Goal: Check status: Check status

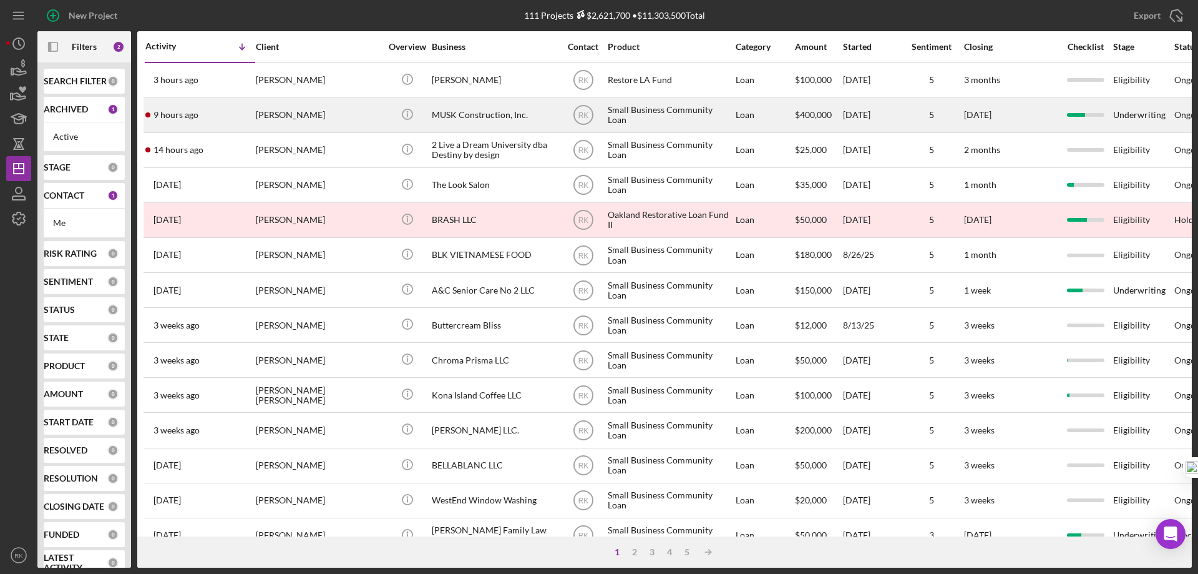
click at [472, 114] on div "MUSK Construction, Inc." at bounding box center [494, 115] width 125 height 33
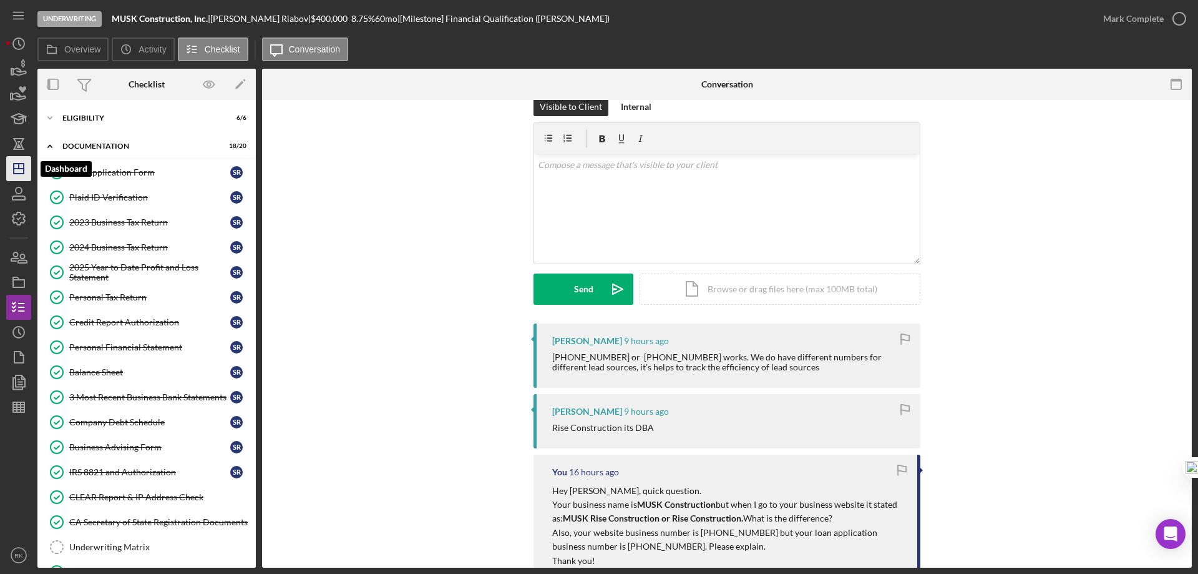
click at [22, 165] on icon "Icon/Dashboard" at bounding box center [18, 168] width 31 height 31
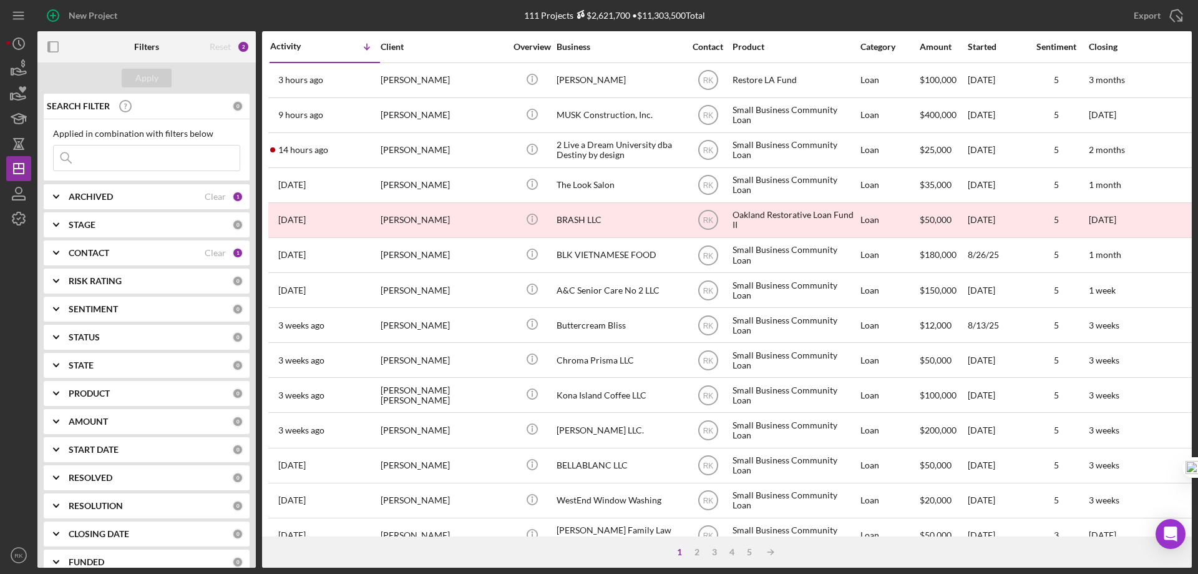
click at [56, 48] on icon "button" at bounding box center [53, 47] width 28 height 28
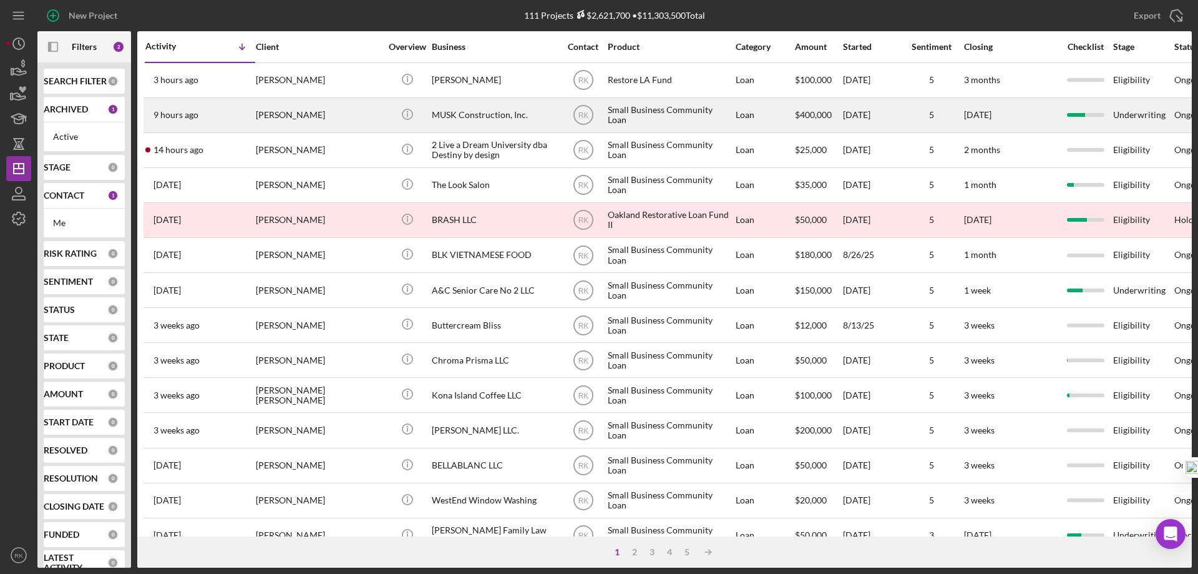
click at [446, 116] on div "MUSK Construction, Inc." at bounding box center [494, 115] width 125 height 33
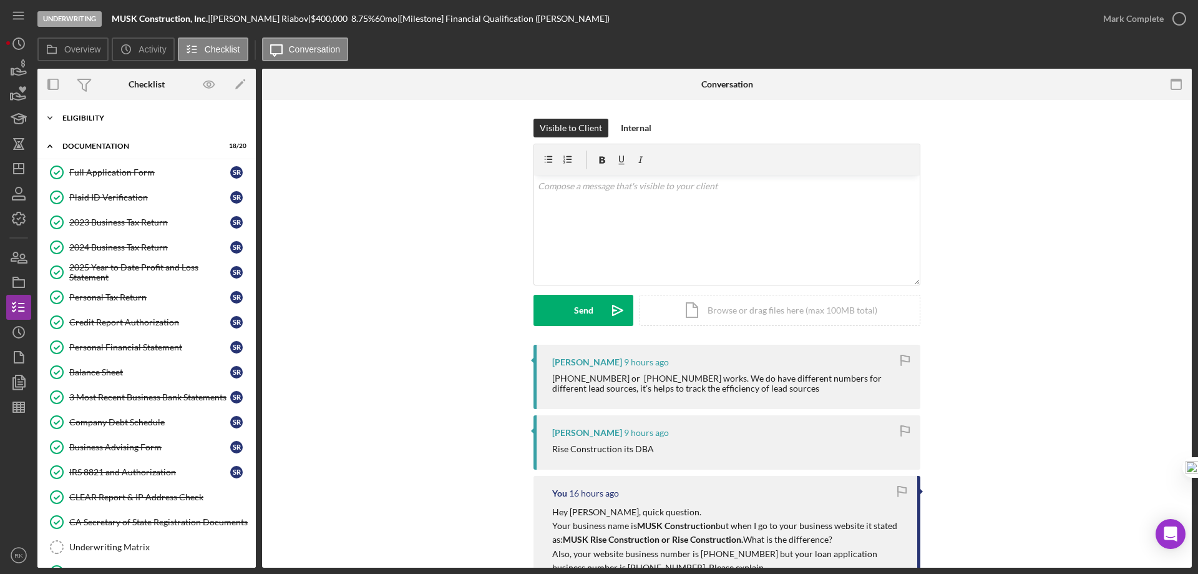
click at [102, 118] on div "Eligibility" at bounding box center [151, 117] width 178 height 7
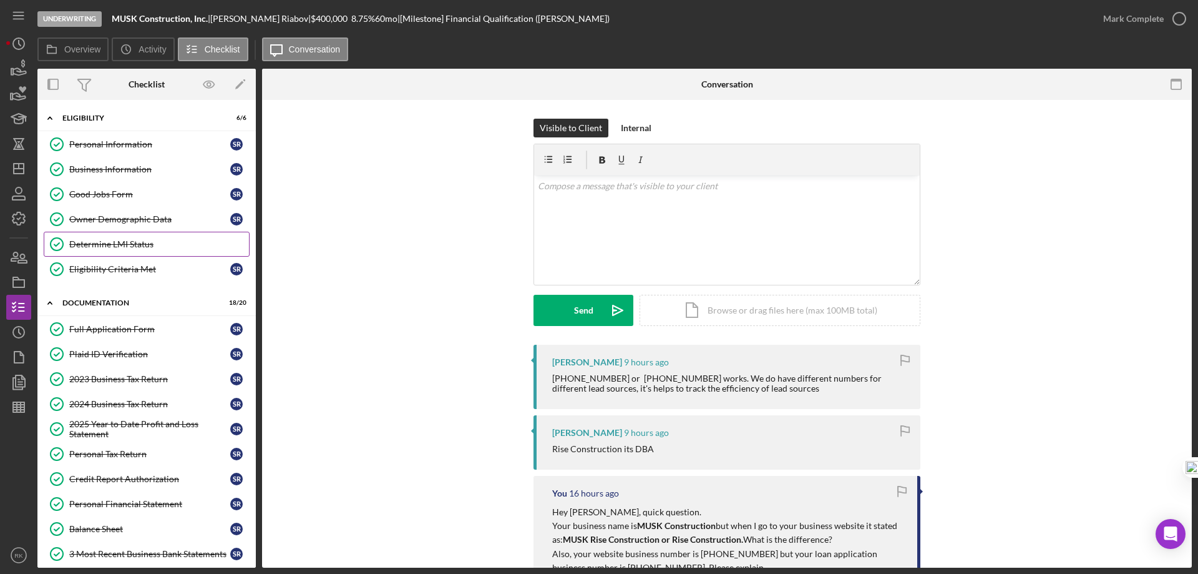
drag, startPoint x: 121, startPoint y: 243, endPoint x: 137, endPoint y: 241, distance: 16.3
click at [120, 243] on div "Determine LMI Status" at bounding box center [159, 244] width 180 height 10
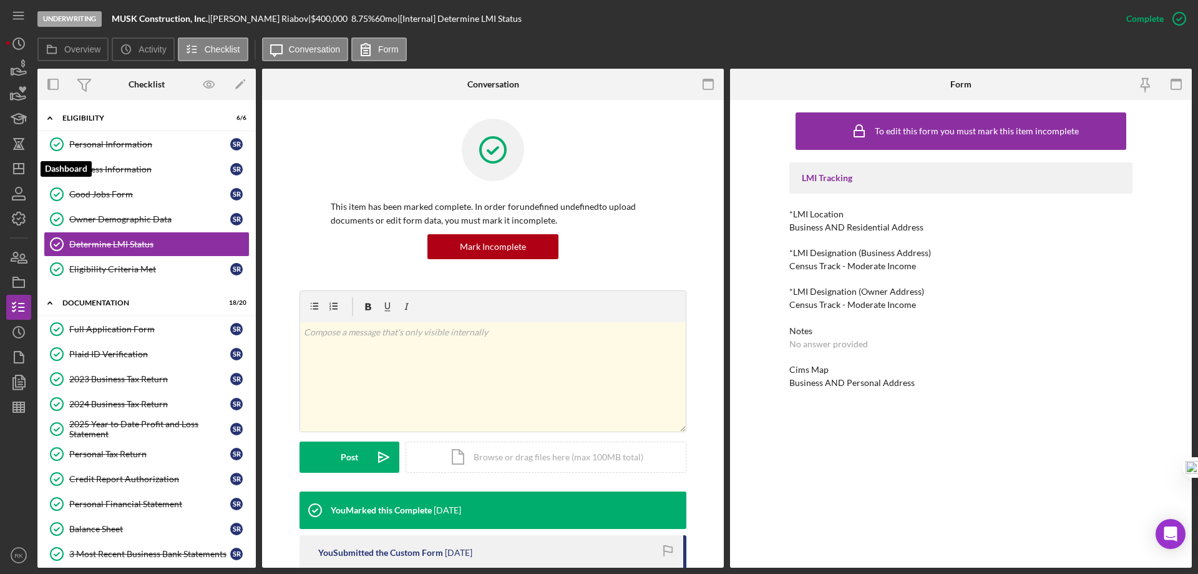
drag, startPoint x: 23, startPoint y: 167, endPoint x: 32, endPoint y: 169, distance: 8.8
click at [24, 167] on polygon "button" at bounding box center [19, 169] width 10 height 10
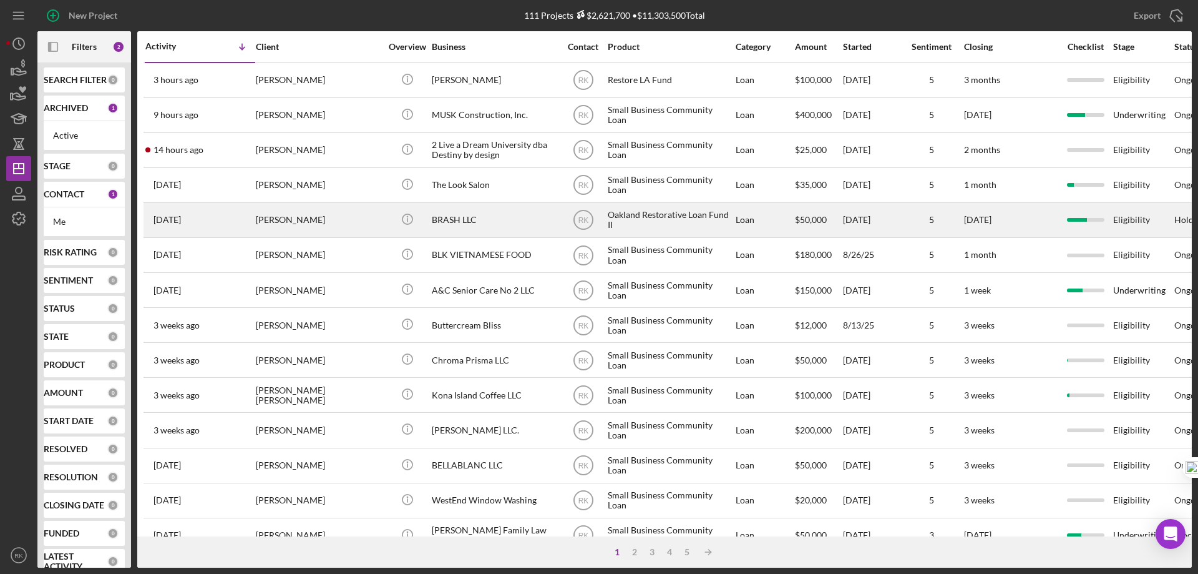
scroll to position [3, 0]
click at [471, 225] on div "BRASH LLC" at bounding box center [494, 219] width 125 height 33
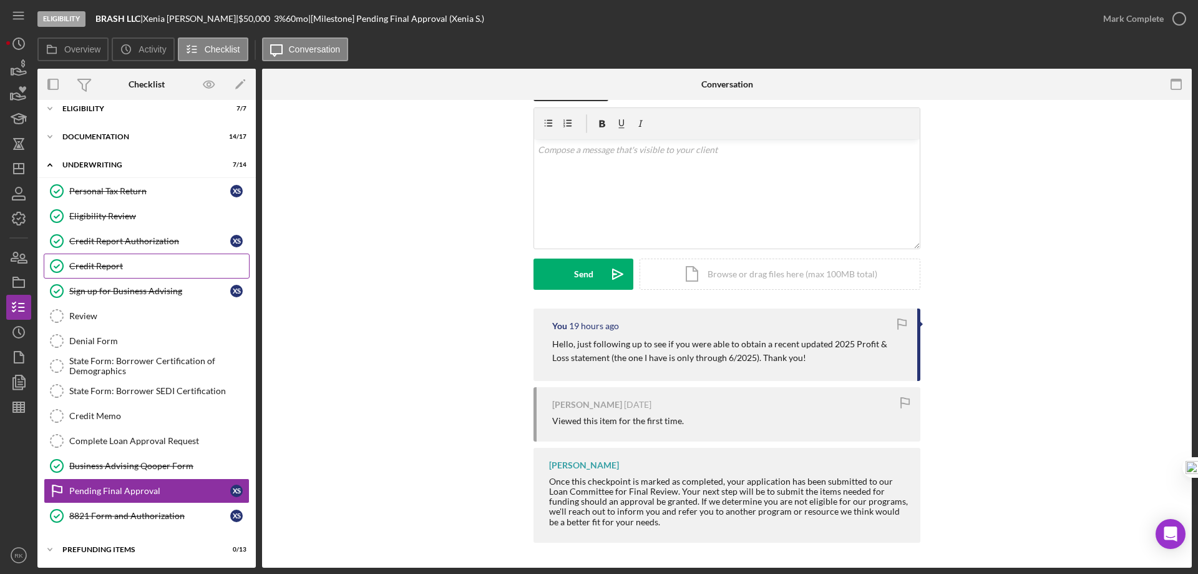
scroll to position [11, 0]
click at [106, 140] on div "Icon/Expander Documentation 14 / 17" at bounding box center [146, 135] width 218 height 25
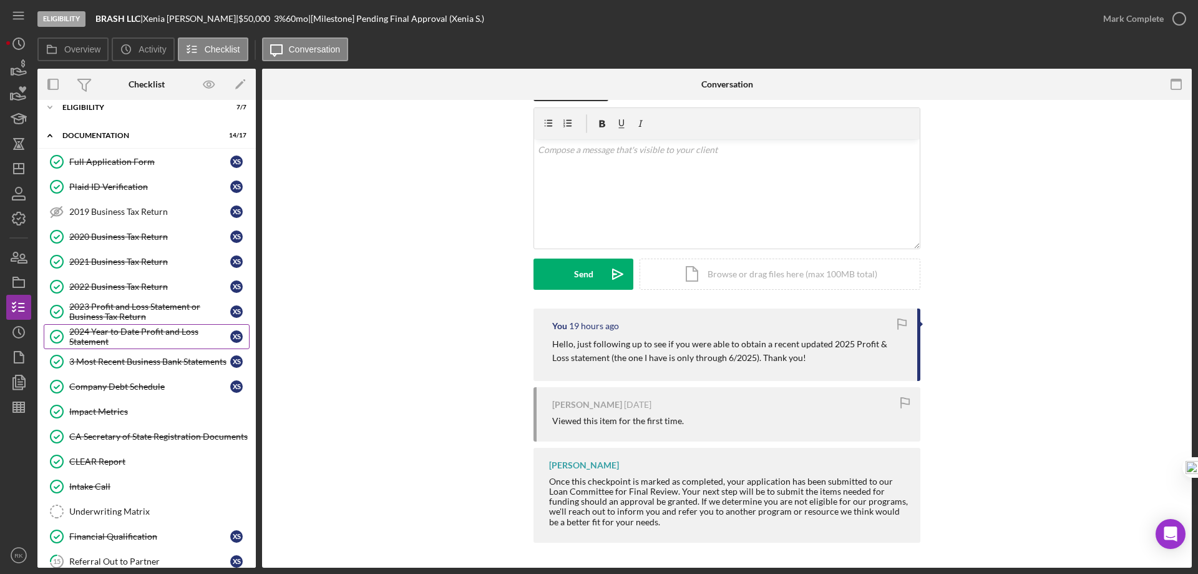
click at [124, 333] on div "2024 Year to Date Profit and Loss Statement" at bounding box center [149, 336] width 161 height 20
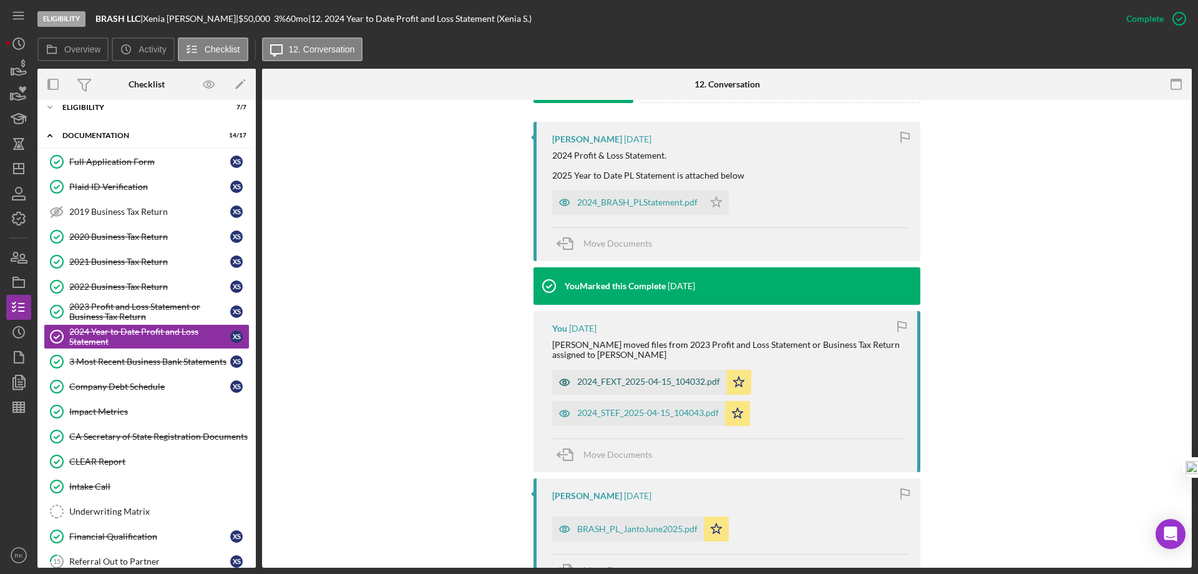
scroll to position [395, 0]
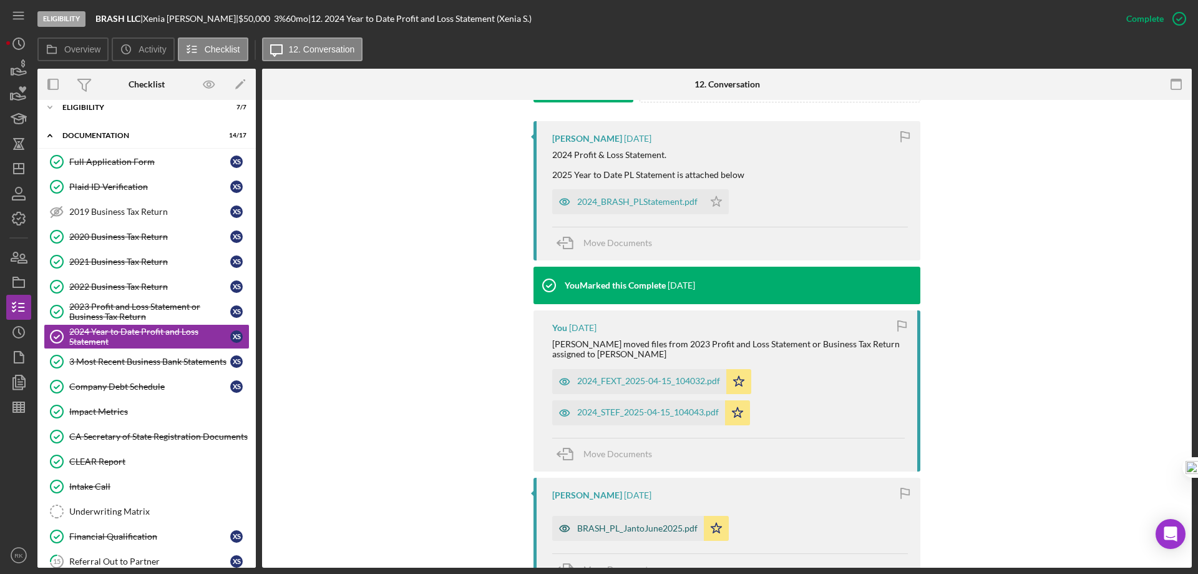
click at [632, 530] on div "BRASH_PL_JantoJune2025.pdf" at bounding box center [637, 528] width 120 height 10
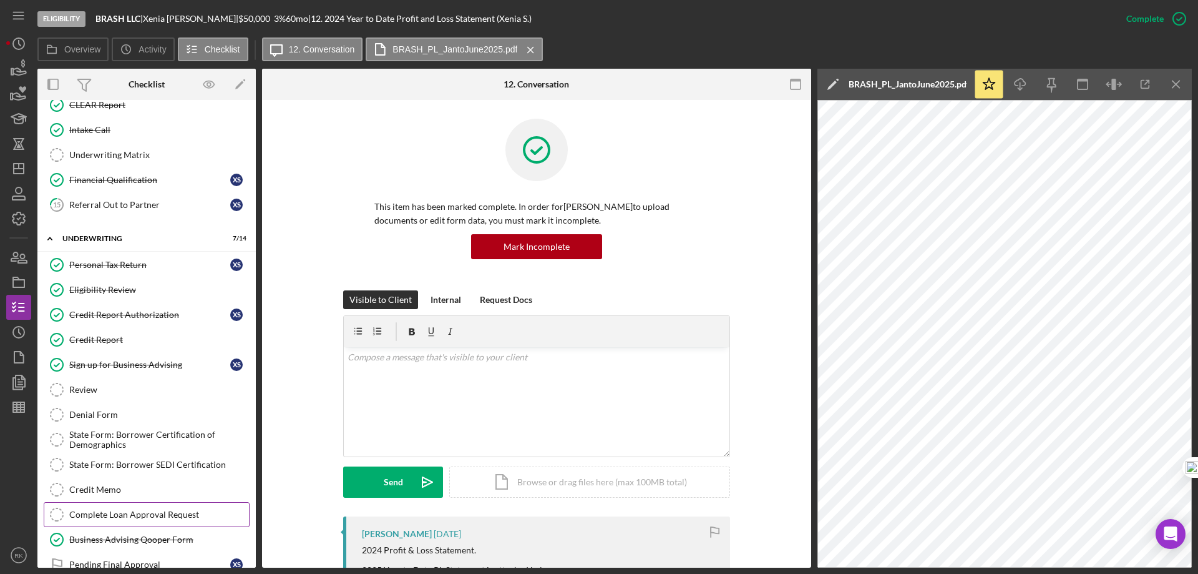
scroll to position [442, 0]
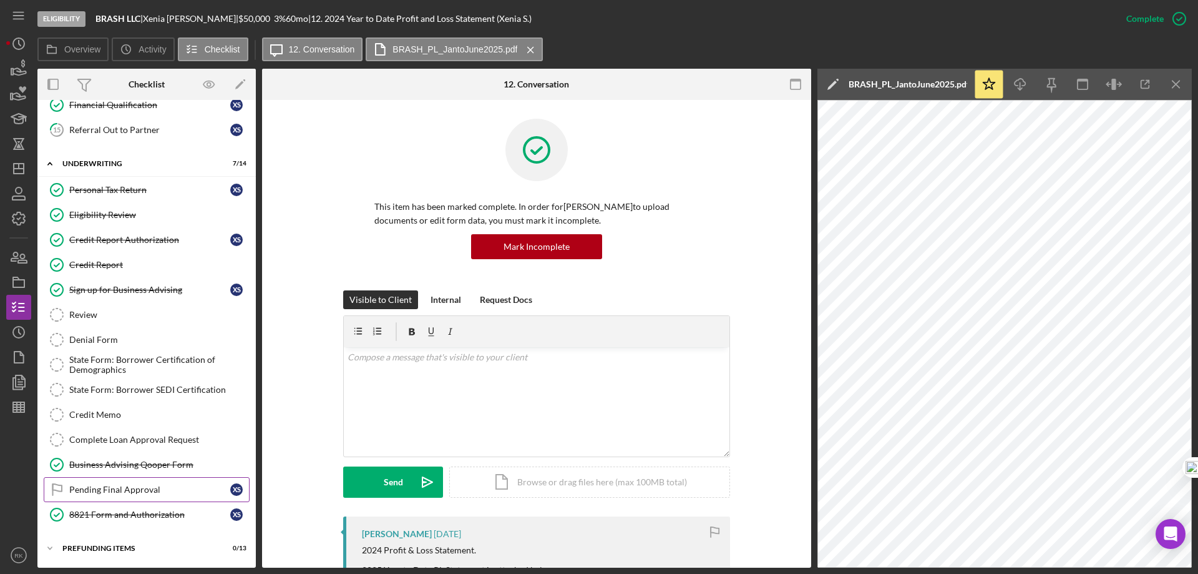
click at [132, 489] on div "Pending Final Approval" at bounding box center [149, 489] width 161 height 10
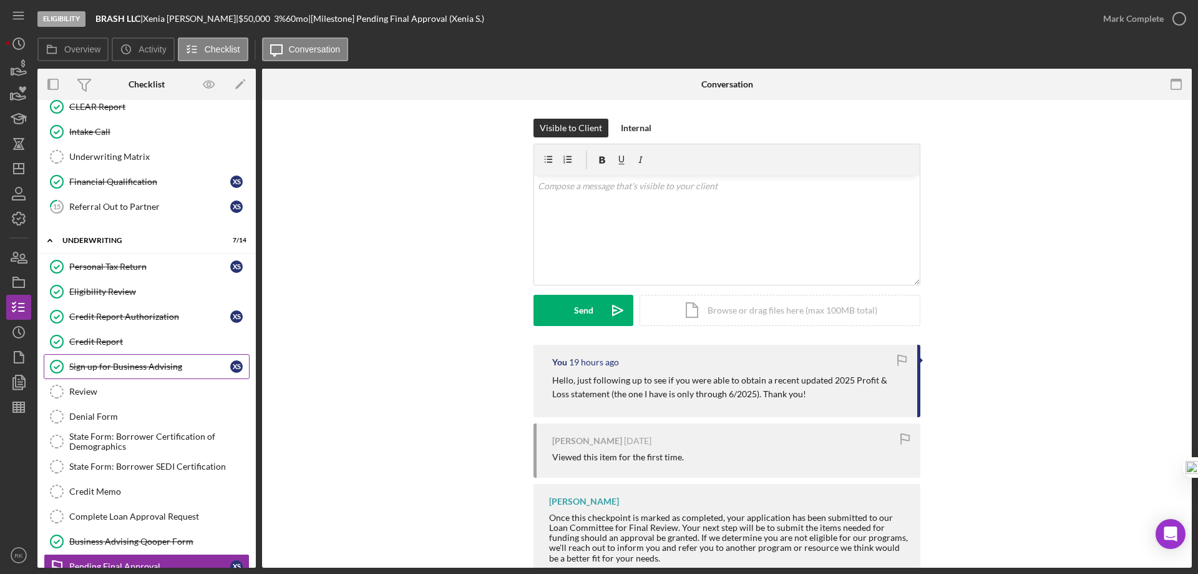
scroll to position [364, 0]
click at [95, 350] on link "Credit Report Credit Report" at bounding box center [147, 342] width 206 height 25
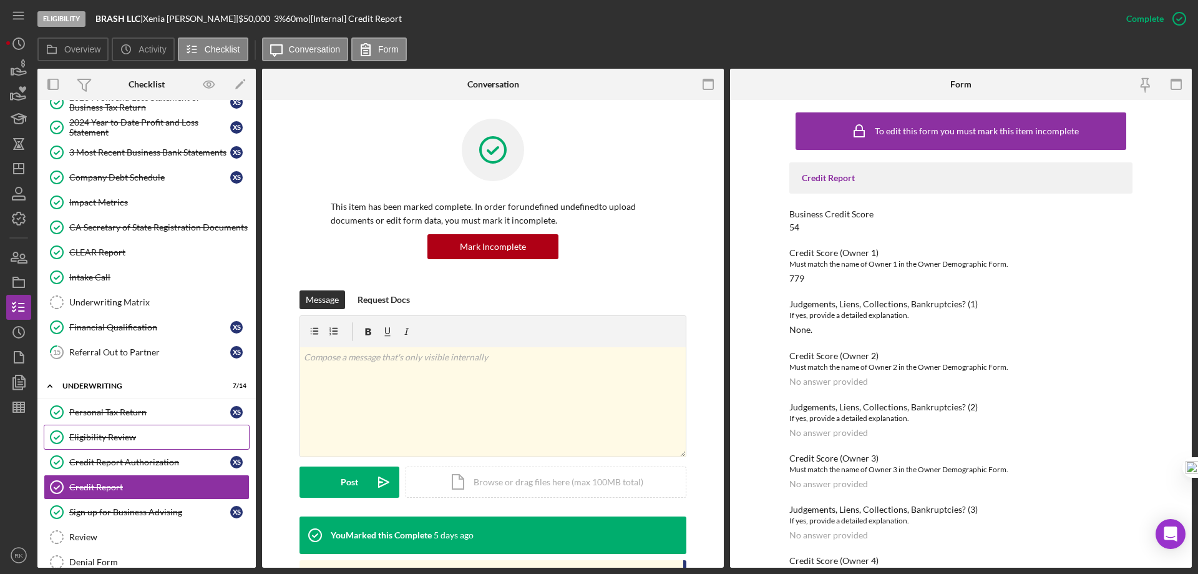
scroll to position [234, 0]
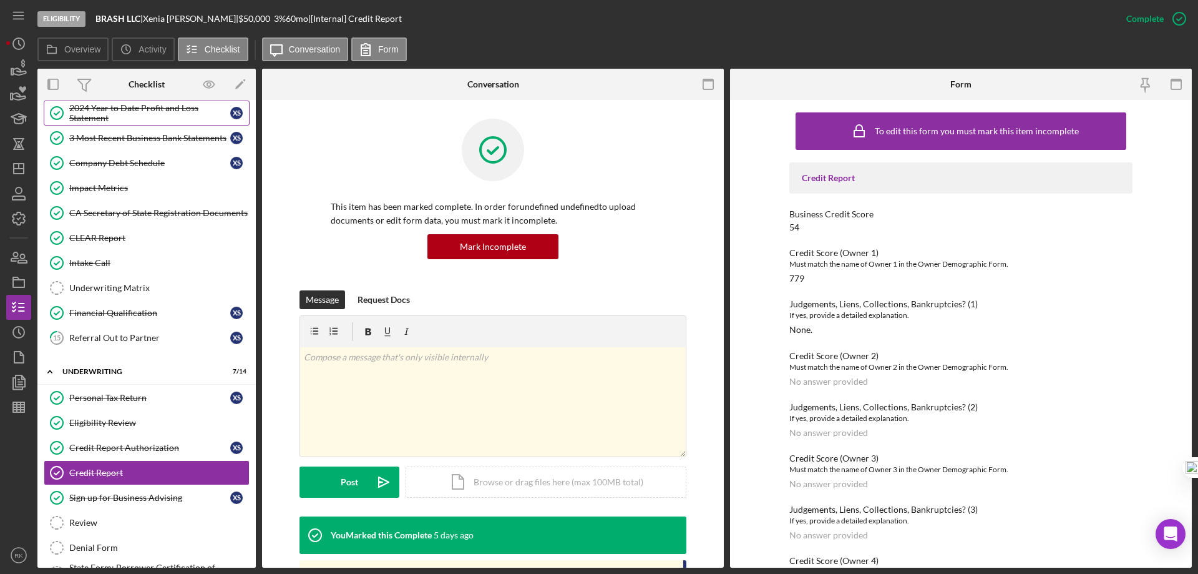
click at [111, 120] on div "2024 Year to Date Profit and Loss Statement" at bounding box center [149, 113] width 161 height 20
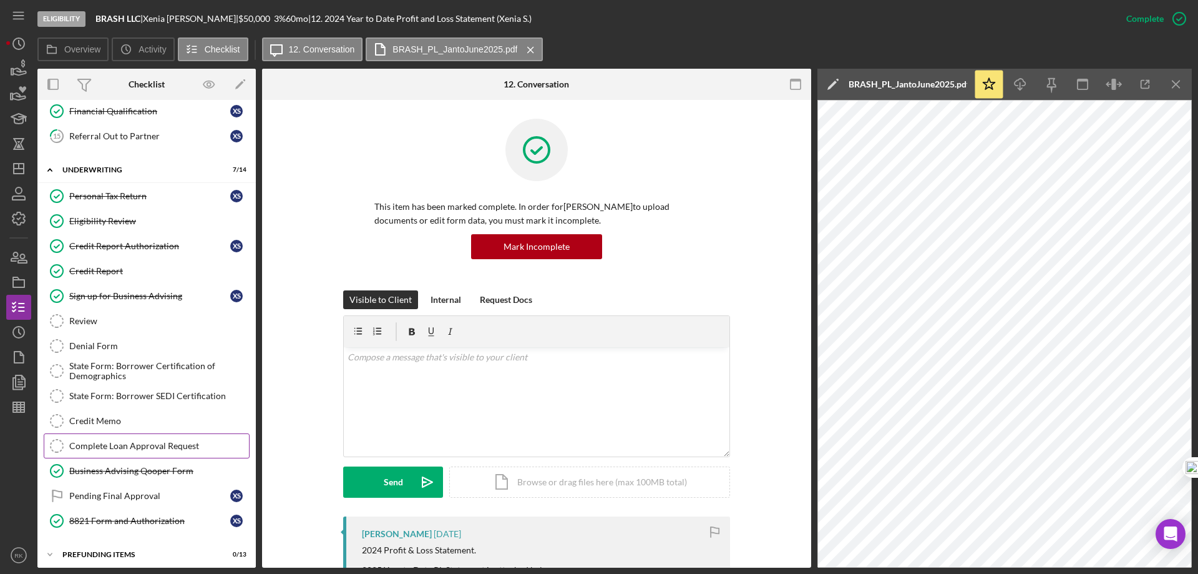
scroll to position [442, 0]
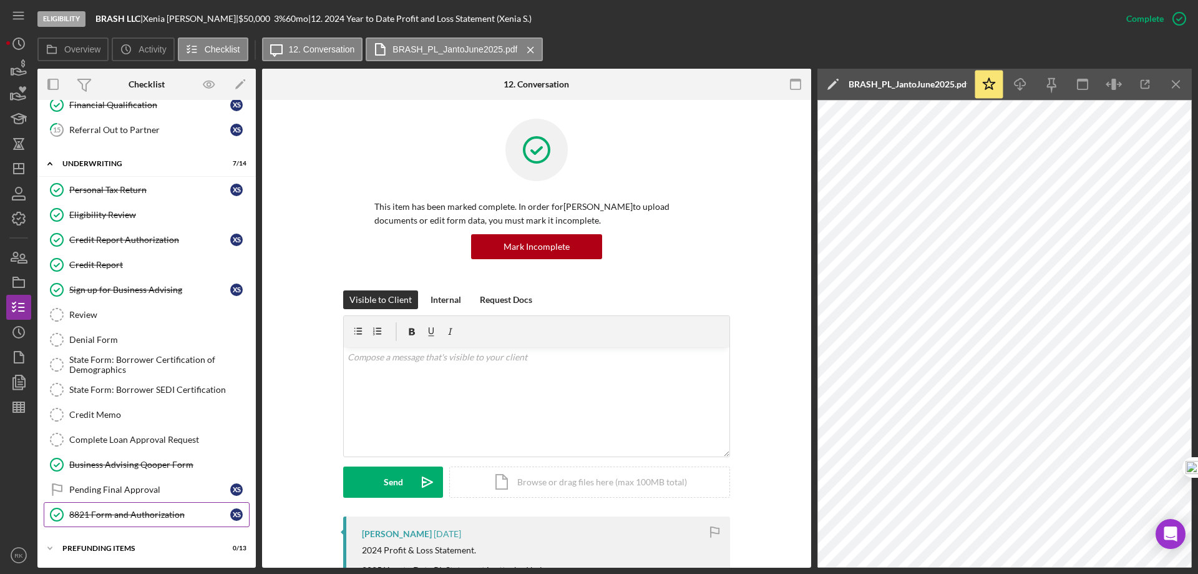
click at [161, 516] on div "8821 Form and Authorization" at bounding box center [149, 514] width 161 height 10
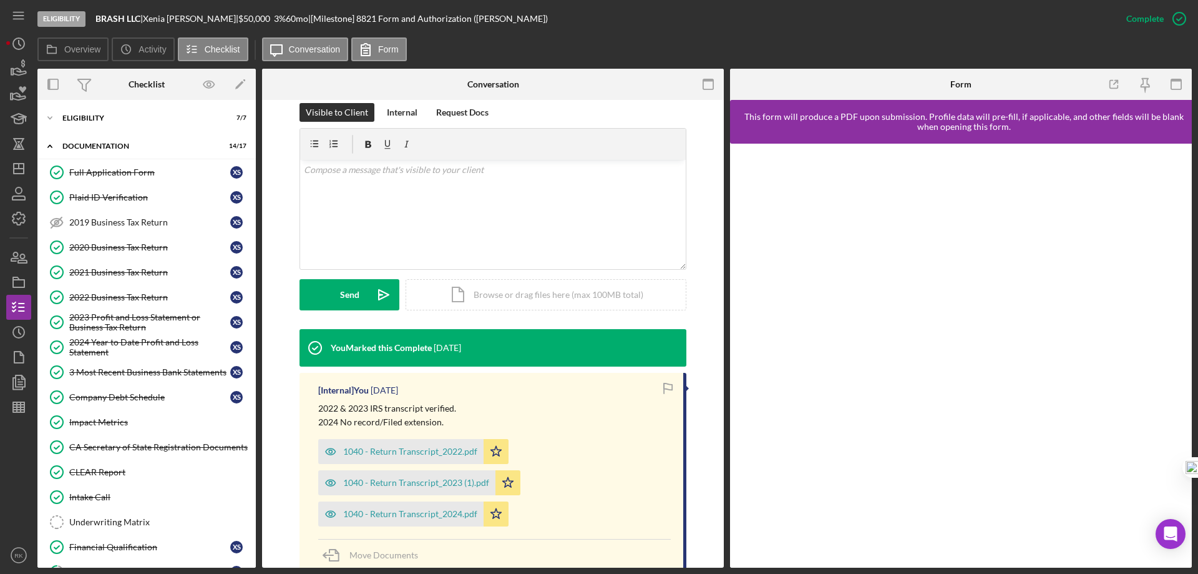
scroll to position [187, 0]
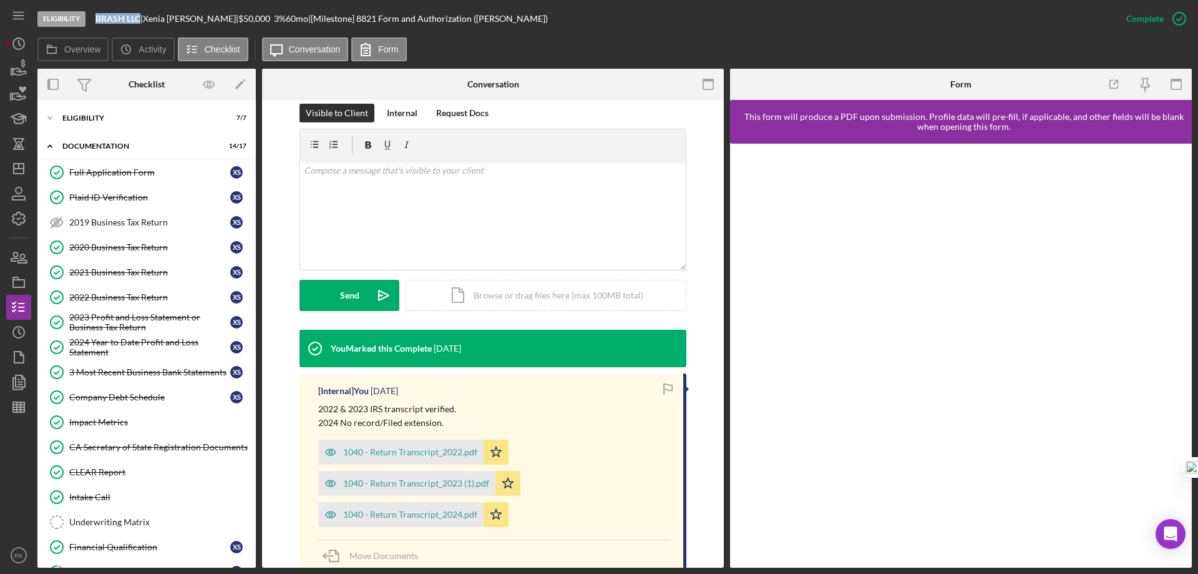
drag, startPoint x: 95, startPoint y: 16, endPoint x: 140, endPoint y: 19, distance: 45.0
click at [140, 19] on div "Eligibility BRASH LLC | Xenia Simms | $50,000 3 % 60 mo | [Milestone] 8821 Form…" at bounding box center [575, 18] width 1077 height 37
copy b "BRASH LLC"
click at [101, 122] on div "Icon/Expander Eligibility 7 / 7" at bounding box center [146, 117] width 218 height 25
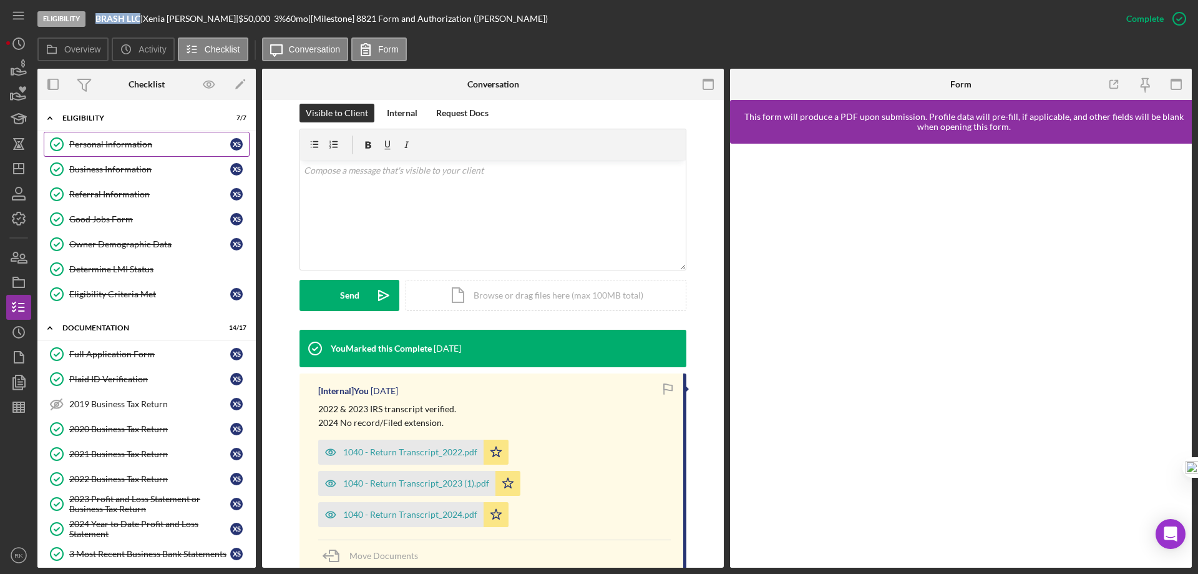
click at [154, 137] on link "Personal Information Personal Information X S" at bounding box center [147, 144] width 206 height 25
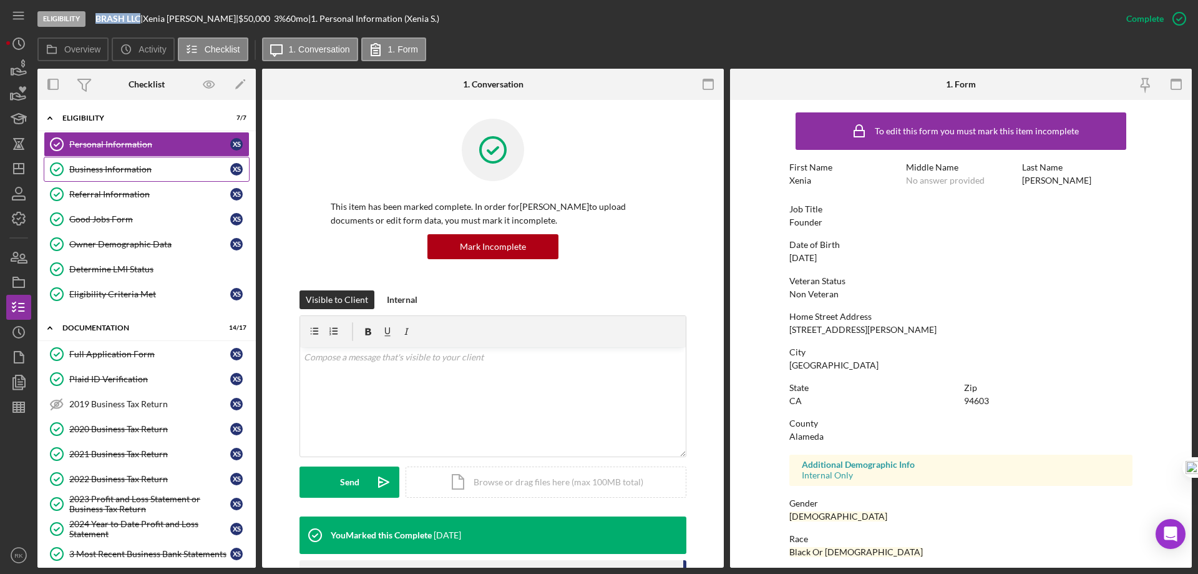
click at [133, 174] on div "Business Information" at bounding box center [149, 169] width 161 height 10
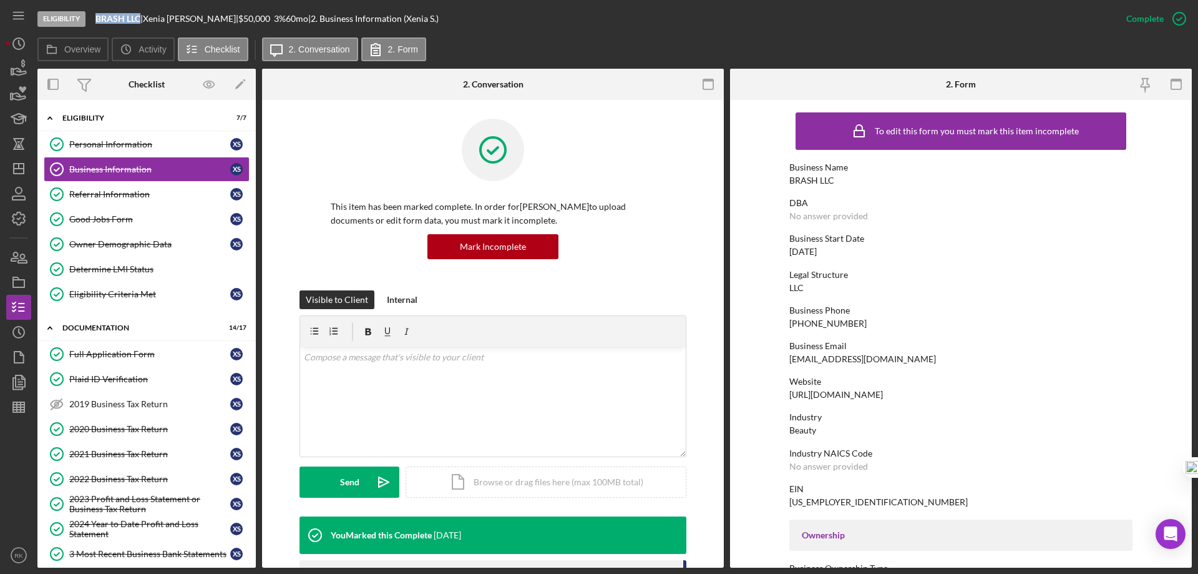
drag, startPoint x: 869, startPoint y: 394, endPoint x: 811, endPoint y: 389, distance: 58.3
click at [785, 395] on form "To edit this form you must mark this item incomplete Business Name BRASH LLC DB…" at bounding box center [961, 333] width 462 height 467
copy div "https://sobrash.com"
click at [112, 356] on div "Full Application Form" at bounding box center [149, 354] width 161 height 10
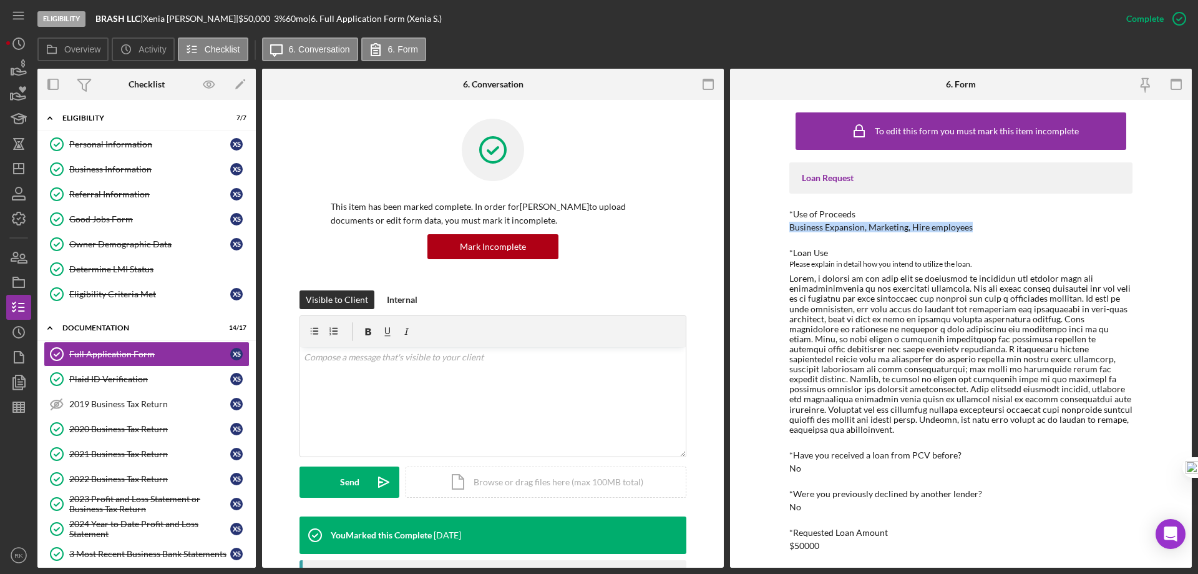
drag, startPoint x: 788, startPoint y: 227, endPoint x: 972, endPoint y: 226, distance: 184.7
click at [972, 226] on div "*Use of Proceeds Business Expansion, Marketing, Hire employees" at bounding box center [961, 220] width 343 height 23
copy div "Business Expansion, Marketing, Hire employees"
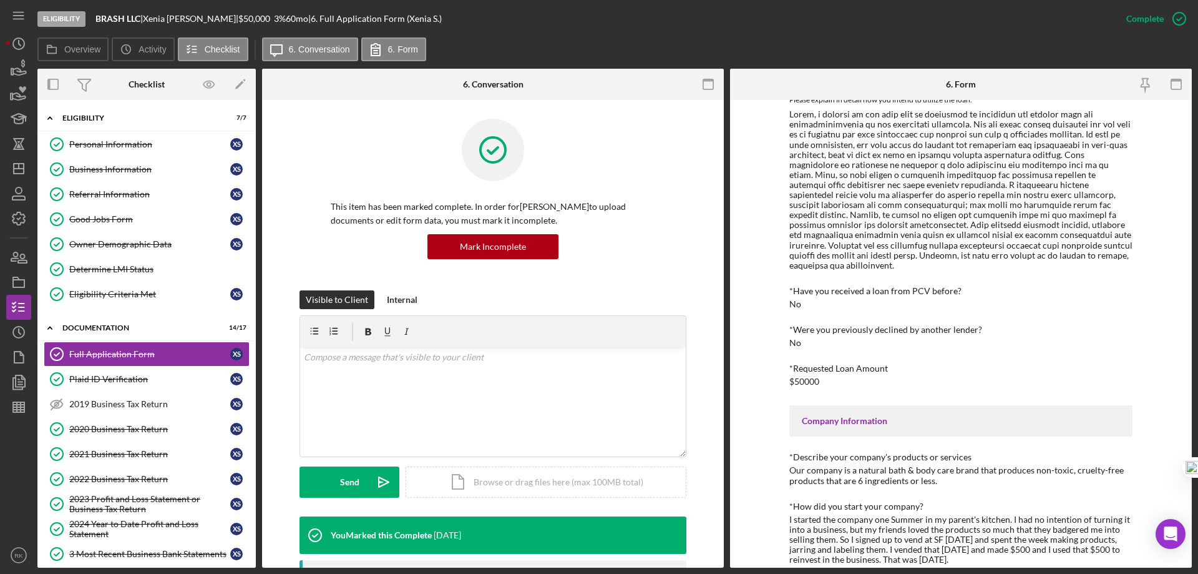
scroll to position [208, 0]
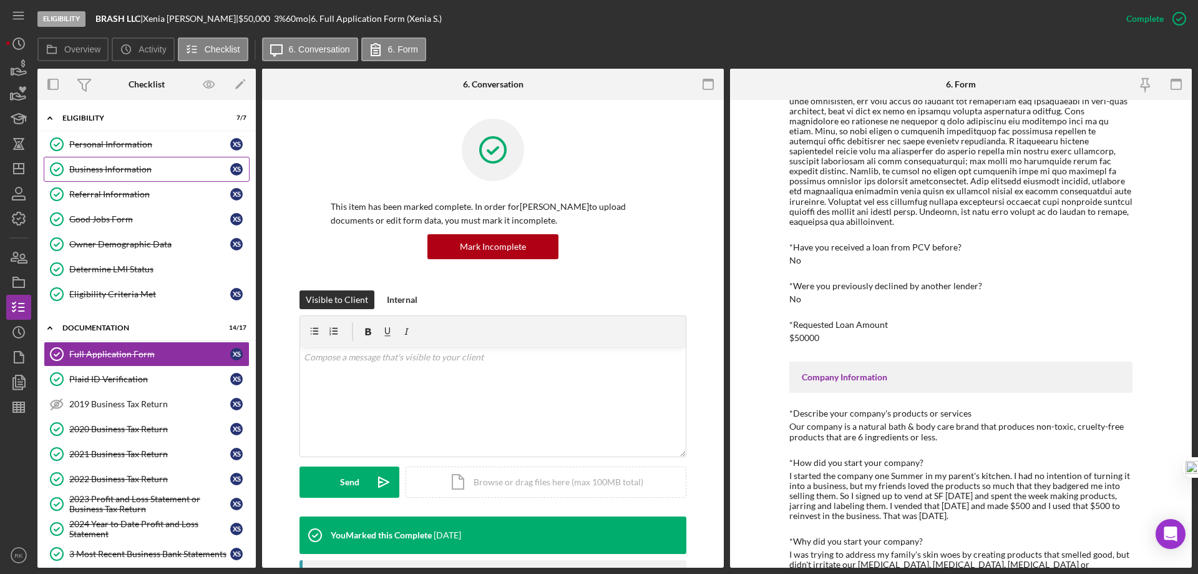
drag, startPoint x: 105, startPoint y: 162, endPoint x: 146, endPoint y: 175, distance: 42.6
click at [105, 162] on link "Business Information Business Information X S" at bounding box center [147, 169] width 206 height 25
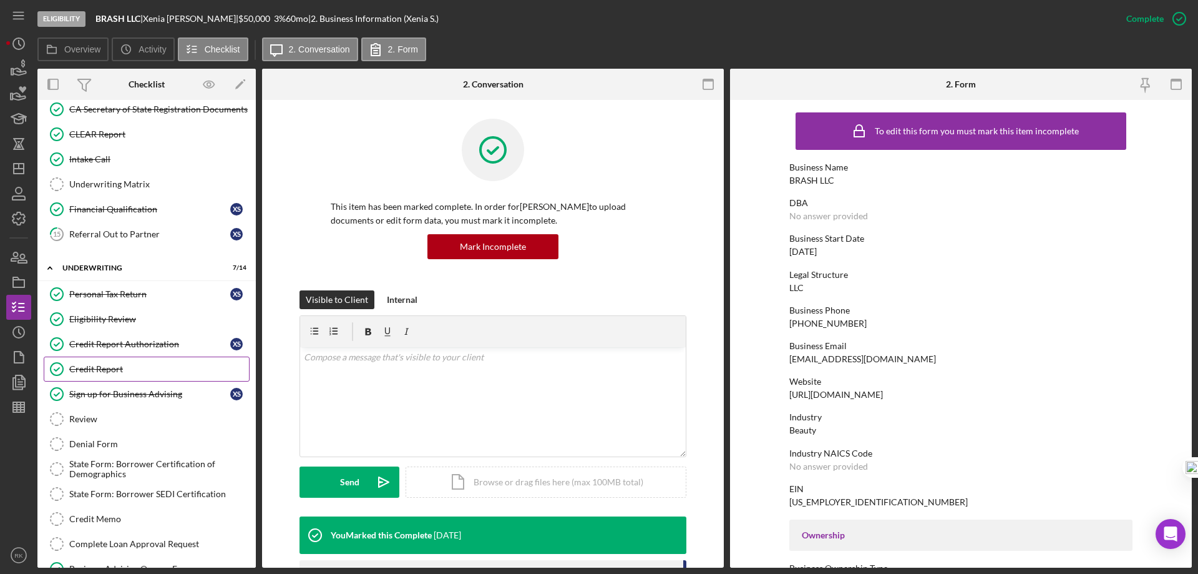
scroll to position [520, 0]
click at [98, 373] on div "Credit Report" at bounding box center [159, 368] width 180 height 10
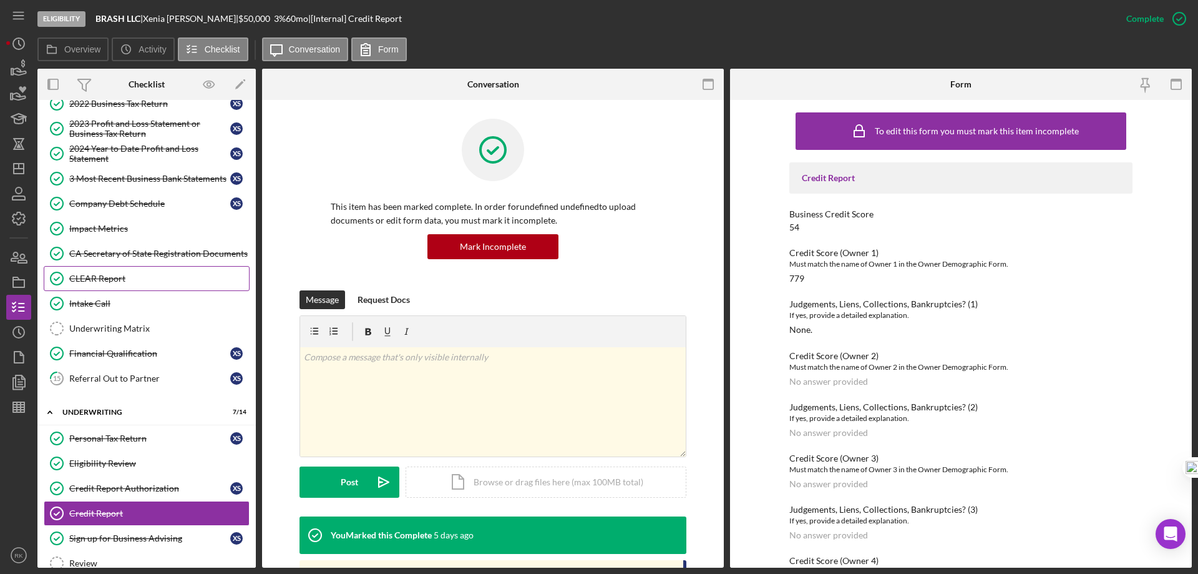
scroll to position [374, 0]
drag, startPoint x: 115, startPoint y: 278, endPoint x: 185, endPoint y: 293, distance: 72.1
click at [115, 278] on div "CLEAR Report" at bounding box center [159, 279] width 180 height 10
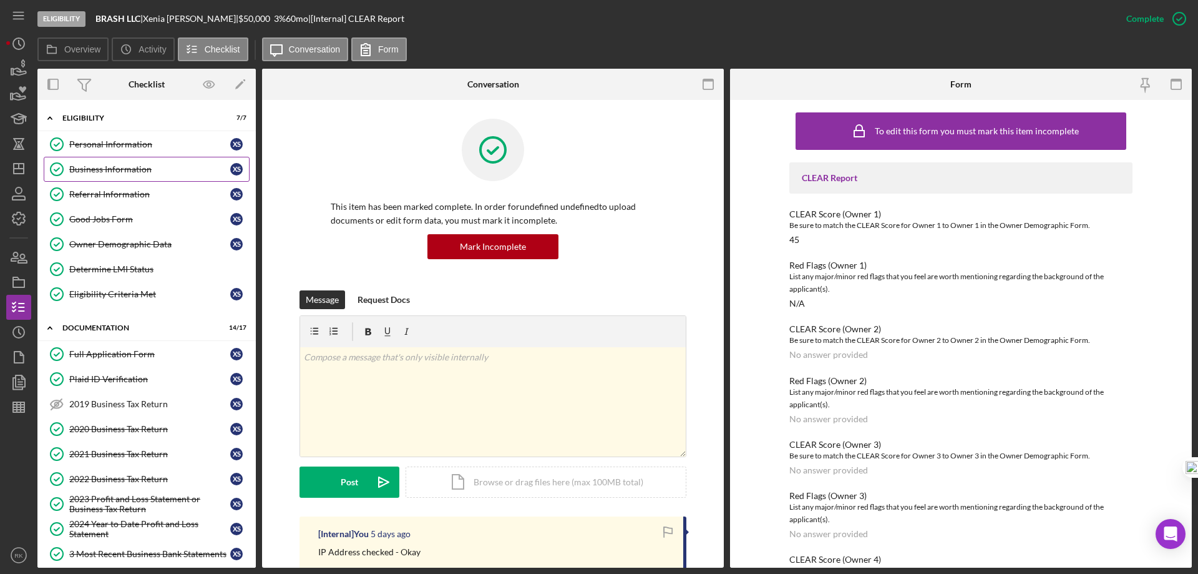
click at [115, 154] on link "Personal Information Personal Information X S" at bounding box center [147, 144] width 206 height 25
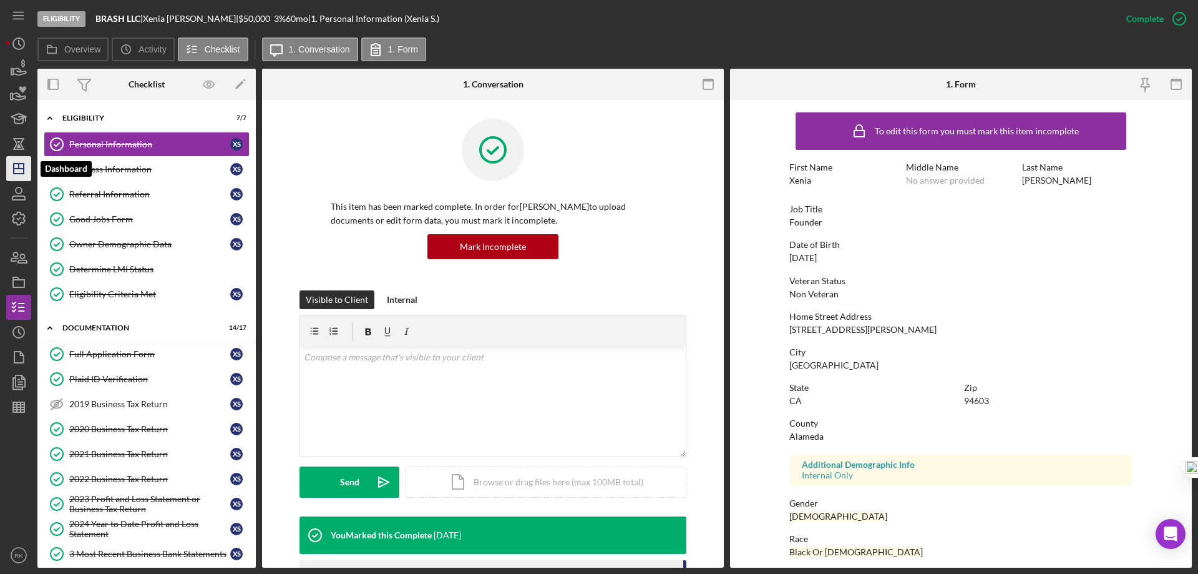
drag, startPoint x: 12, startPoint y: 167, endPoint x: 22, endPoint y: 172, distance: 11.2
click at [12, 167] on icon "Icon/Dashboard" at bounding box center [18, 168] width 31 height 31
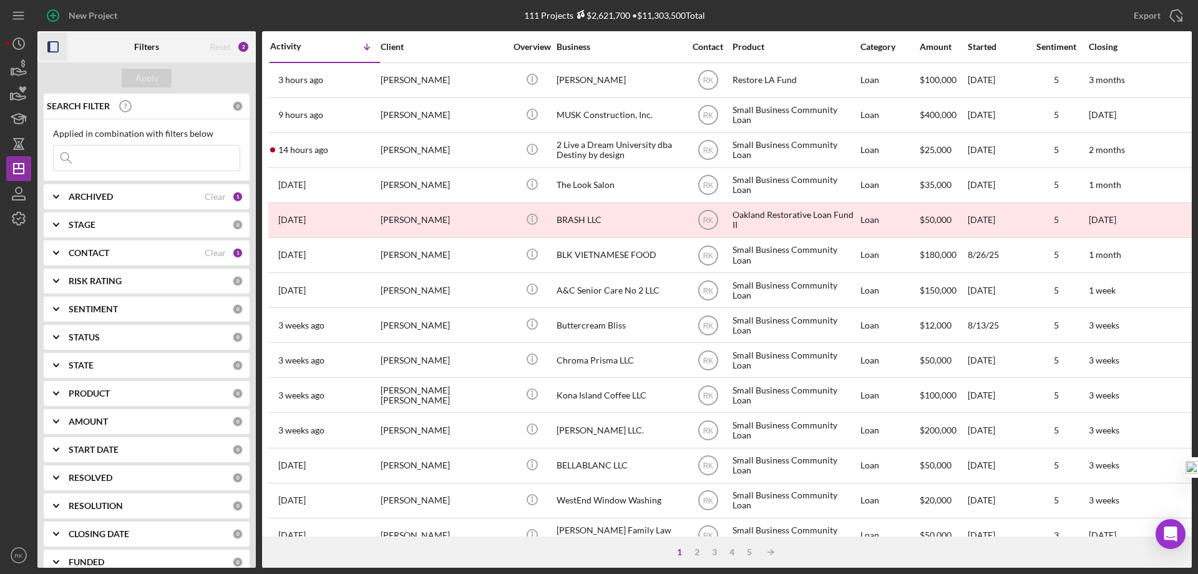
click at [52, 48] on icon "button" at bounding box center [53, 47] width 28 height 28
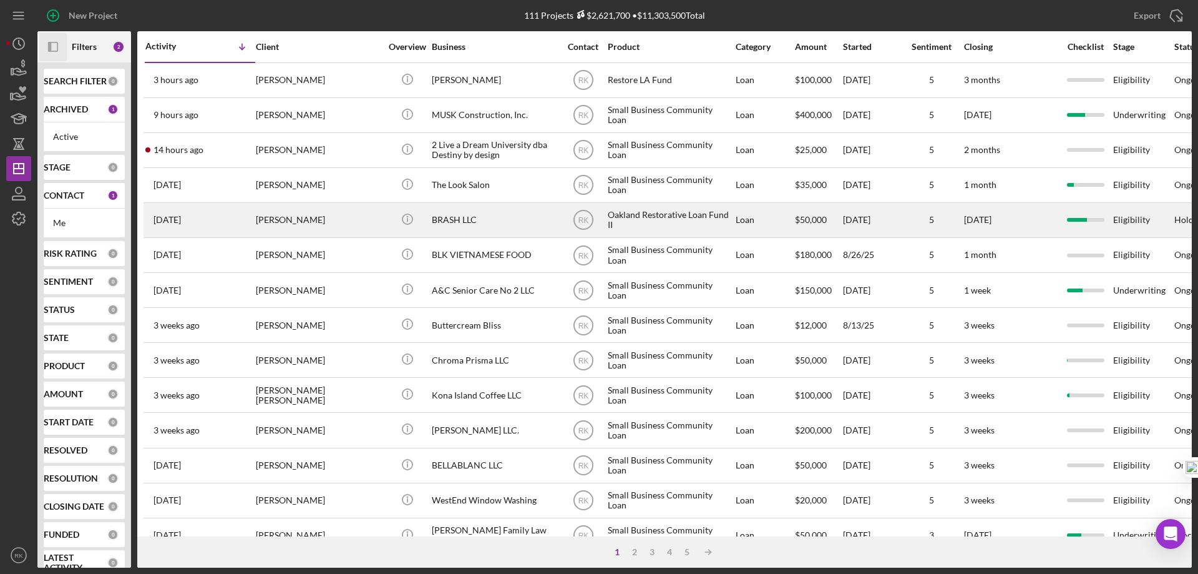
click at [432, 224] on div "BRASH LLC" at bounding box center [494, 219] width 125 height 33
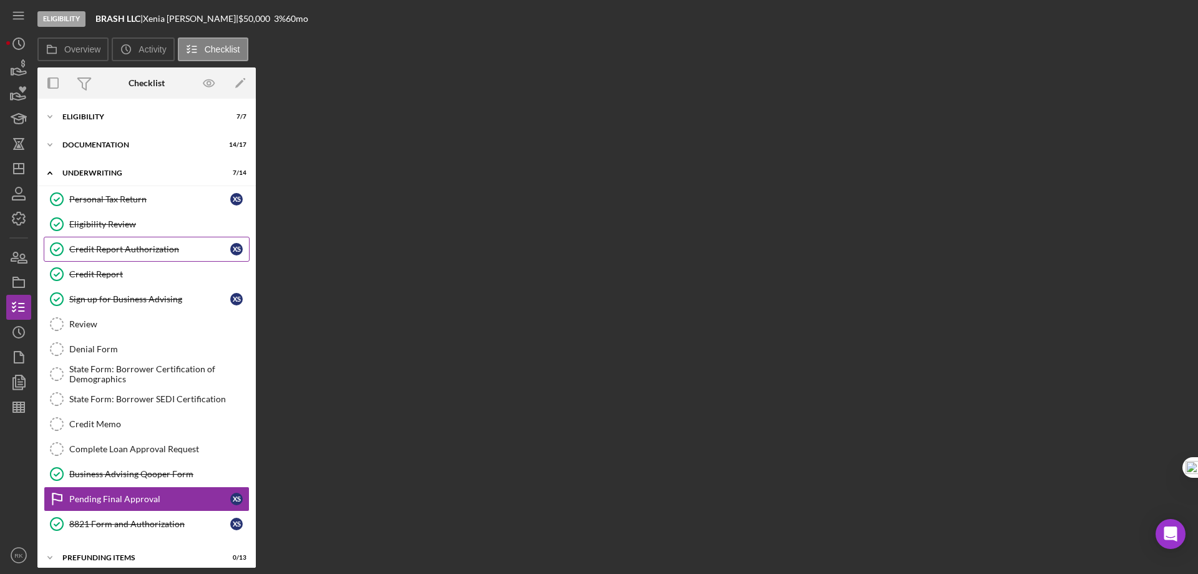
scroll to position [9, 0]
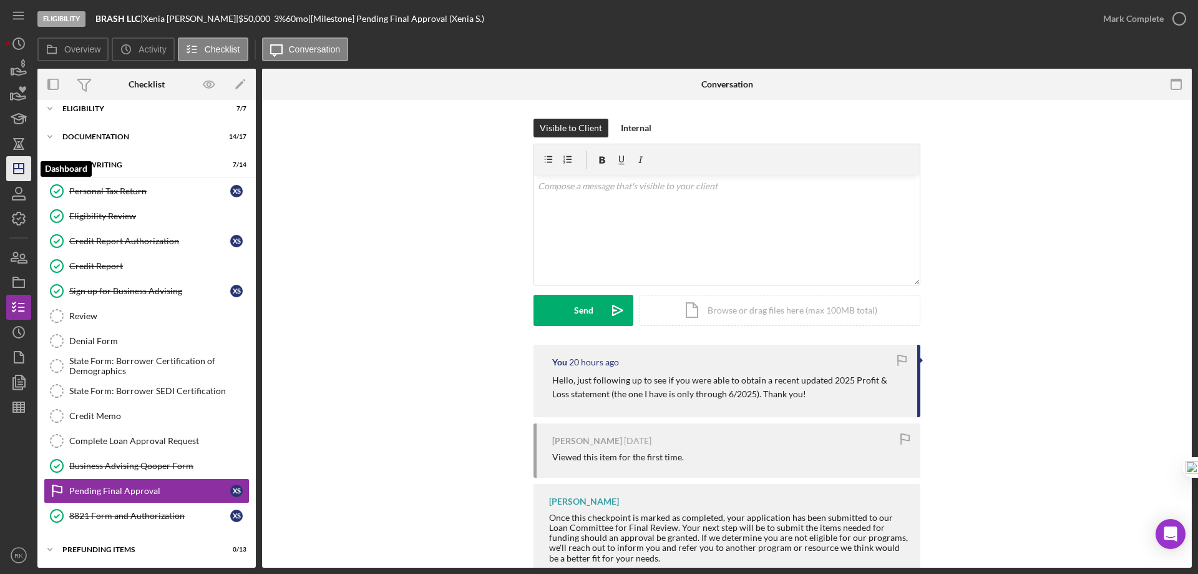
click at [20, 160] on icon "Icon/Dashboard" at bounding box center [18, 168] width 31 height 31
